Goal: Understand process/instructions

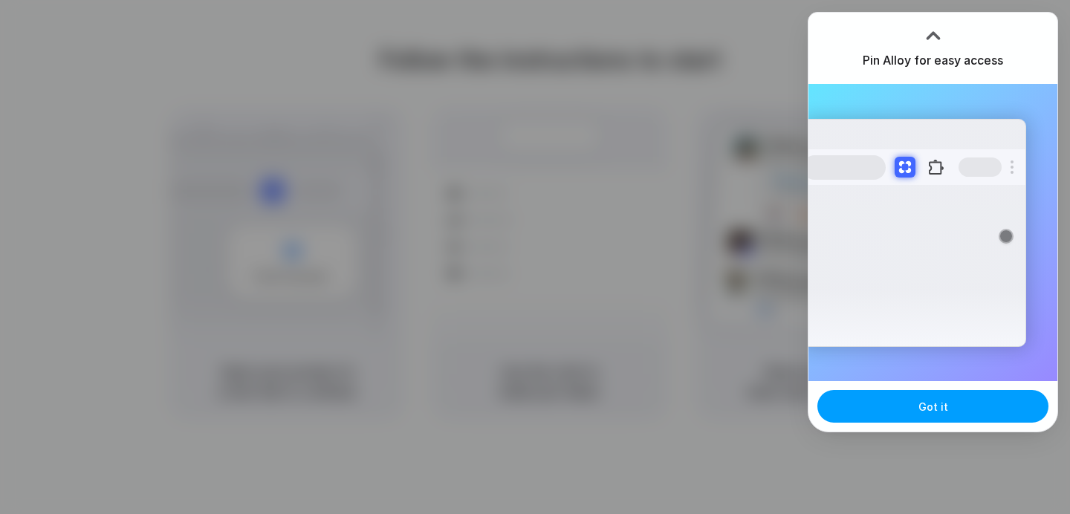
click at [875, 410] on button "Got it" at bounding box center [932, 406] width 231 height 33
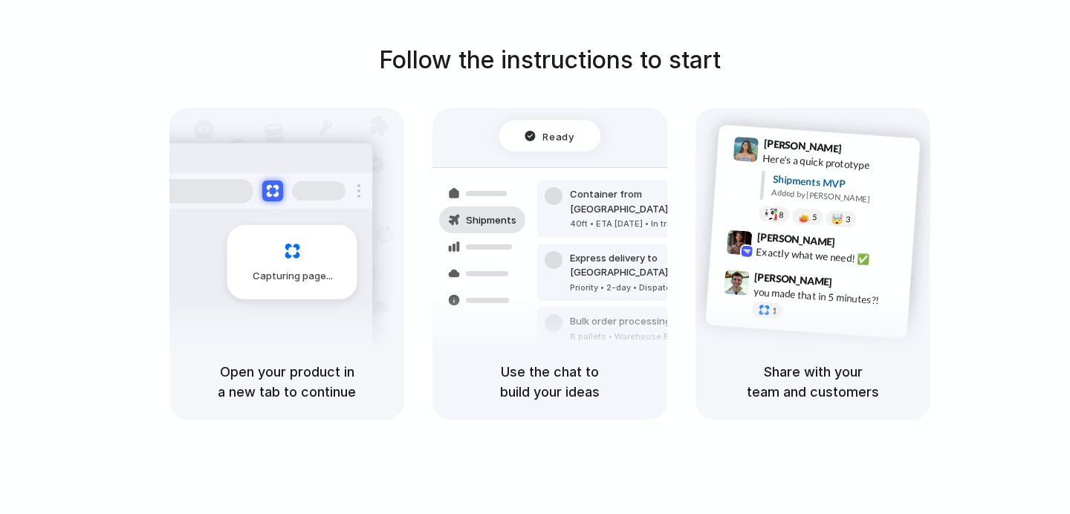
click at [1035, 109] on div "Follow the instructions to start Capturing page Open your product in a new tab …" at bounding box center [550, 230] width 1070 height 377
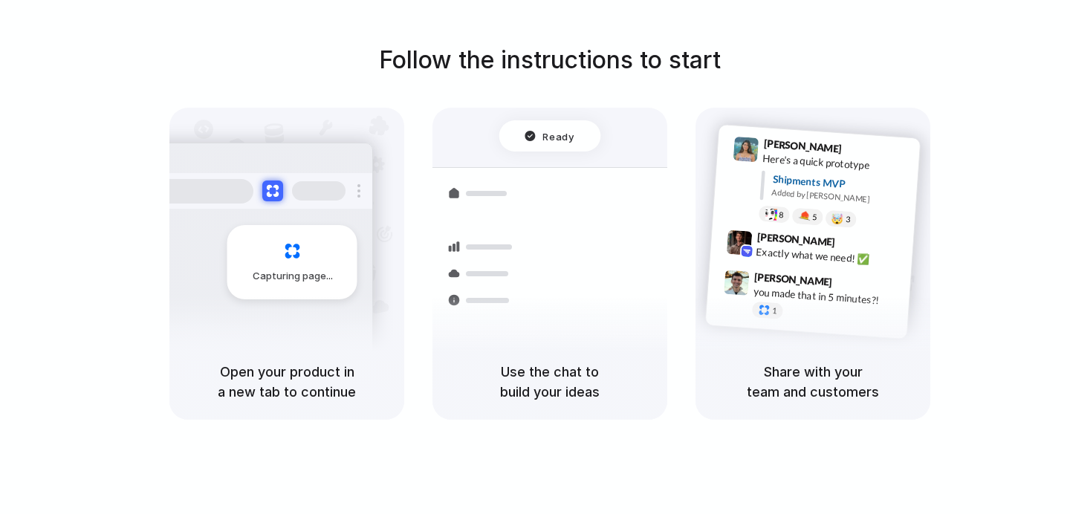
click at [535, 257] on div at bounding box center [535, 257] width 0 height 0
